Goal: Task Accomplishment & Management: Use online tool/utility

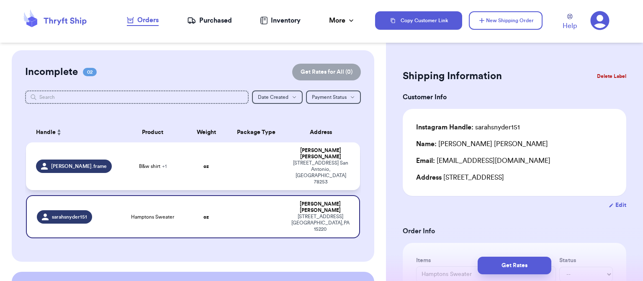
click at [244, 159] on td at bounding box center [256, 166] width 60 height 48
type input "B&w shirt"
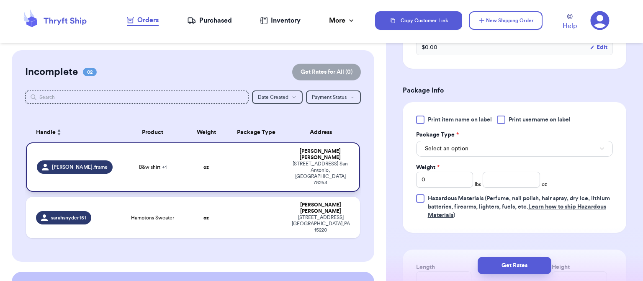
scroll to position [345, 0]
click at [519, 146] on button "Select an option" at bounding box center [514, 148] width 197 height 16
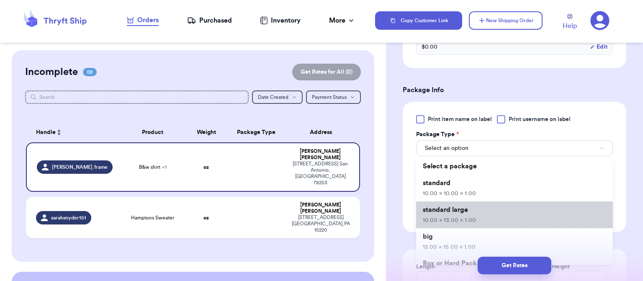
click at [492, 213] on li "standard large 10.00 x 13.00 x 1.00" at bounding box center [514, 214] width 197 height 27
type input "10"
type input "13"
type input "1"
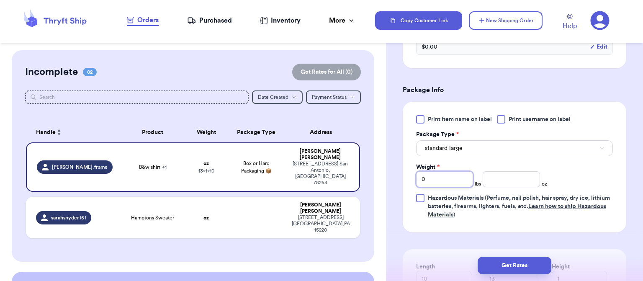
type input "1"
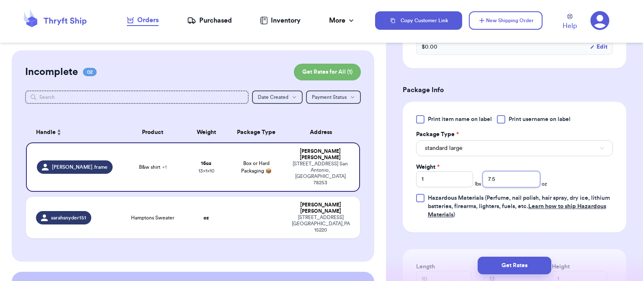
type input "7.5"
click at [512, 271] on button "Get Rates" at bounding box center [514, 265] width 74 height 18
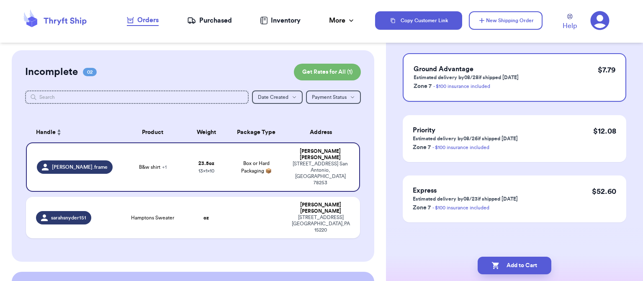
scroll to position [0, 0]
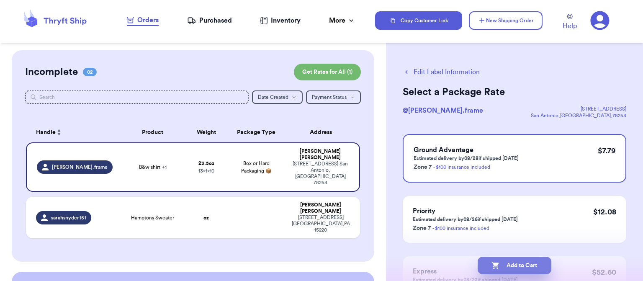
click at [518, 260] on button "Add to Cart" at bounding box center [514, 265] width 74 height 18
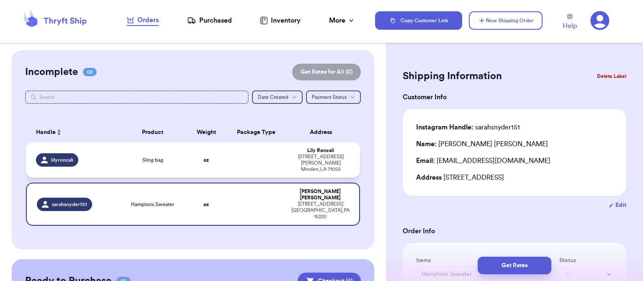
click at [221, 146] on td "oz" at bounding box center [206, 159] width 40 height 35
type input "Sling bag"
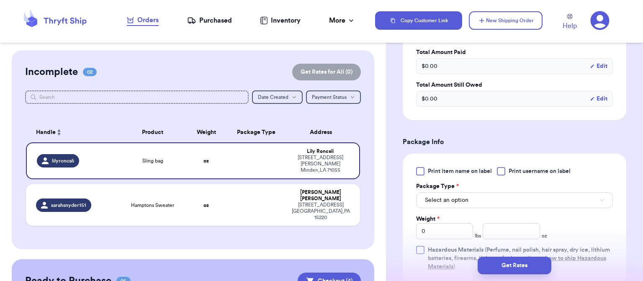
scroll to position [332, 0]
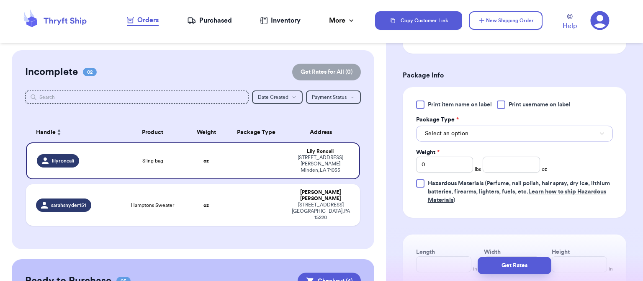
click at [528, 126] on button "Select an option" at bounding box center [514, 134] width 197 height 16
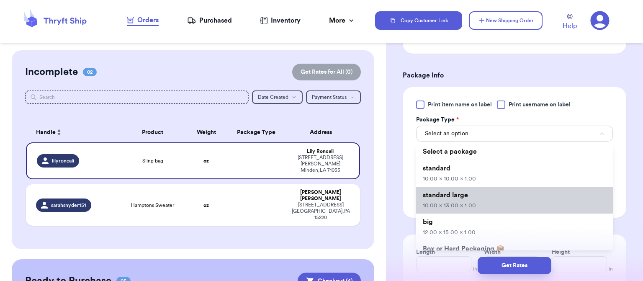
click at [523, 197] on li "standard large 10.00 x 13.00 x 1.00" at bounding box center [514, 200] width 197 height 27
type input "10"
type input "13"
type input "1"
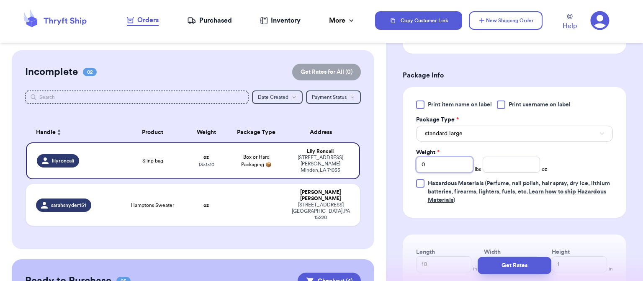
type input "1"
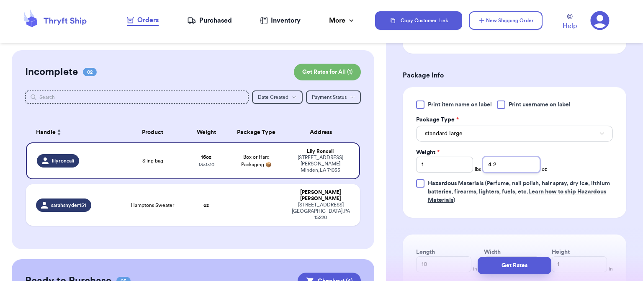
type input "4.2"
type input "14"
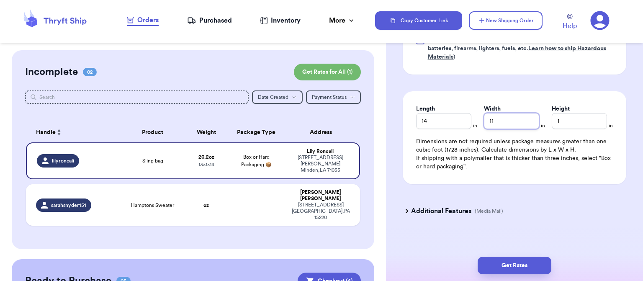
scroll to position [475, 0]
type input "11"
click at [503, 273] on button "Get Rates" at bounding box center [514, 265] width 74 height 18
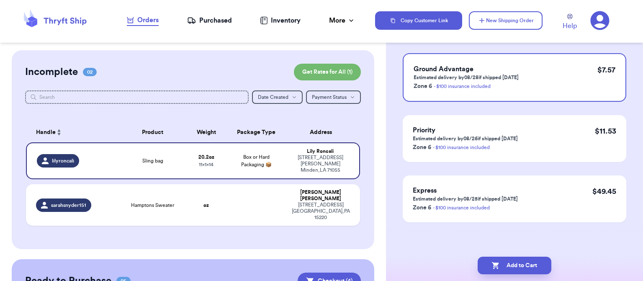
scroll to position [0, 0]
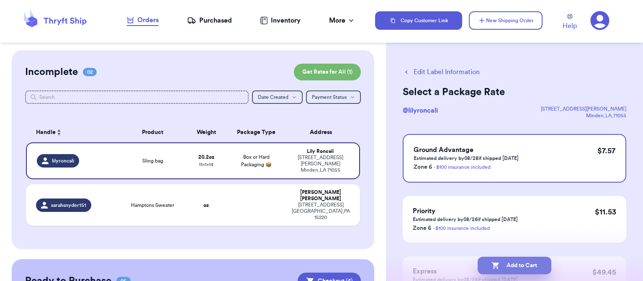
click at [497, 269] on icon "button" at bounding box center [495, 265] width 7 height 7
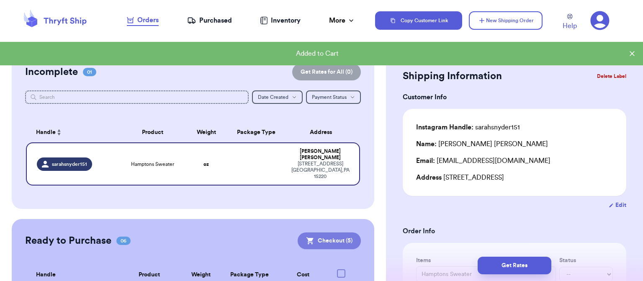
click at [335, 232] on button "Checkout ( 5 )" at bounding box center [328, 240] width 63 height 17
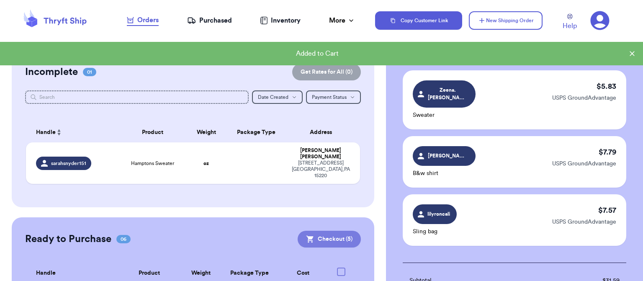
scroll to position [329, 0]
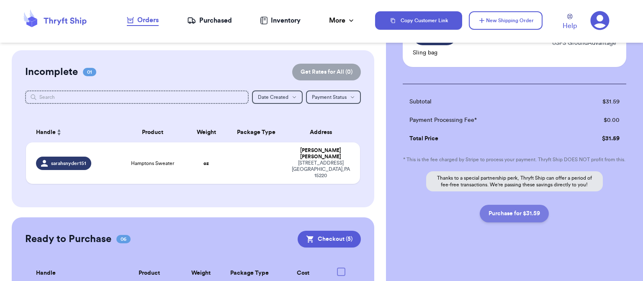
click at [515, 215] on button "Purchase for $31.59" at bounding box center [513, 214] width 69 height 18
checkbox input "false"
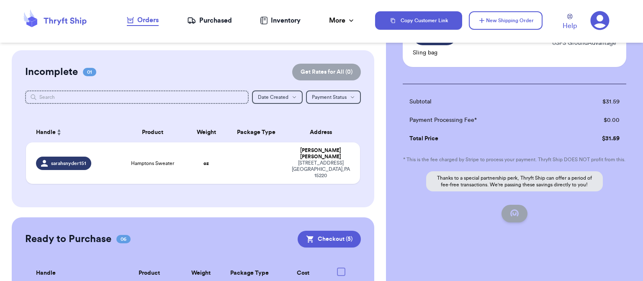
checkbox input "false"
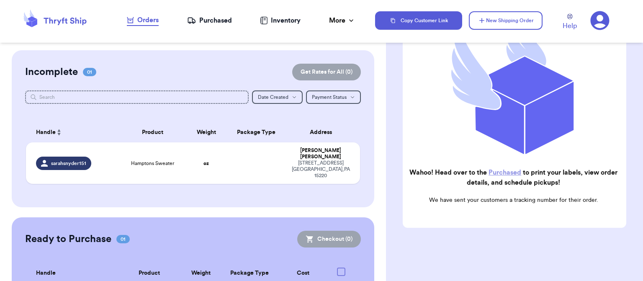
click at [507, 169] on link "Purchased" at bounding box center [504, 172] width 33 height 7
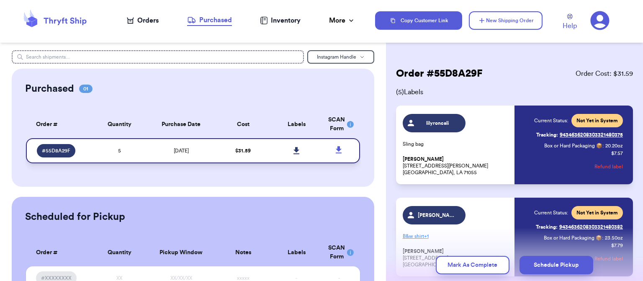
click at [287, 159] on link at bounding box center [296, 150] width 18 height 18
click at [293, 151] on icon at bounding box center [296, 150] width 6 height 7
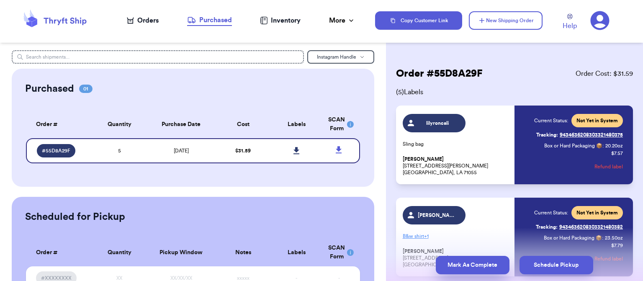
click at [462, 262] on button "Mark As Complete" at bounding box center [473, 265] width 74 height 18
